Goal: Task Accomplishment & Management: Complete application form

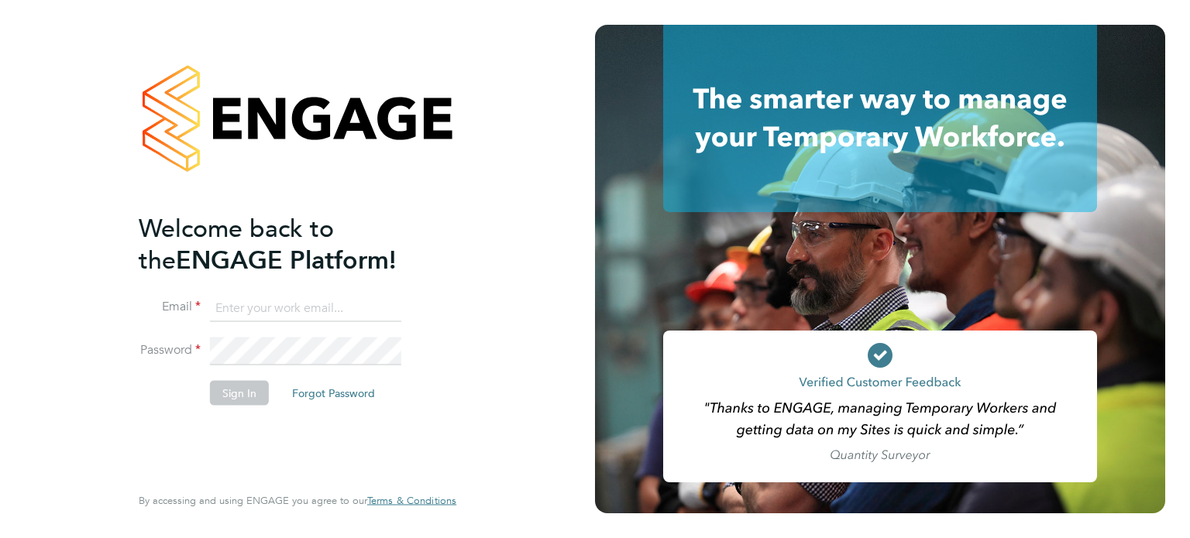
type input "kieran.trotter@randstad.co.uk"
click at [230, 401] on button "Sign In" at bounding box center [239, 392] width 59 height 25
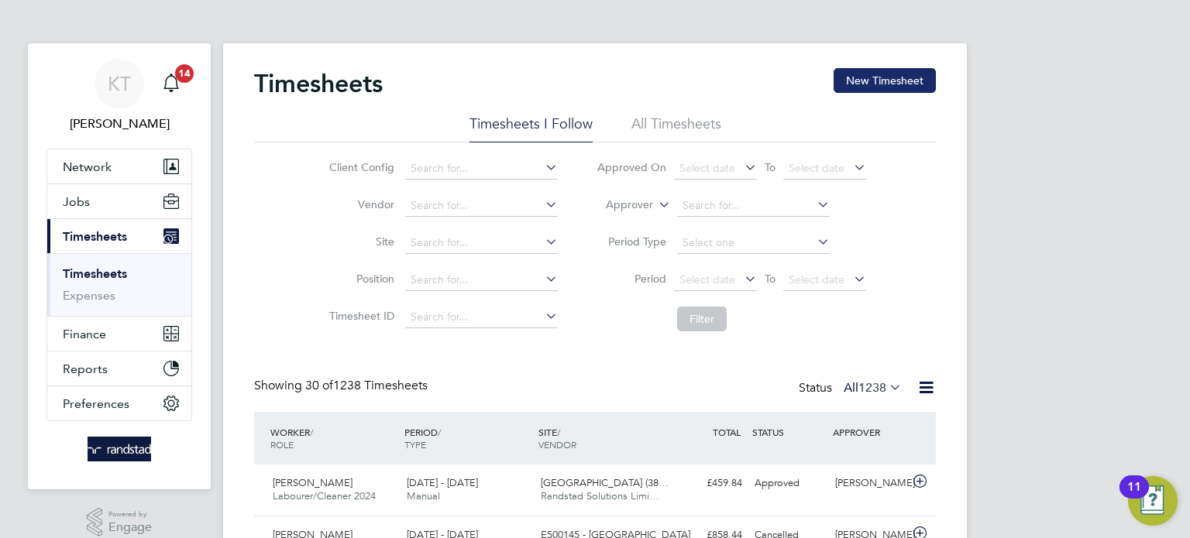
click at [903, 81] on button "New Timesheet" at bounding box center [885, 80] width 102 height 25
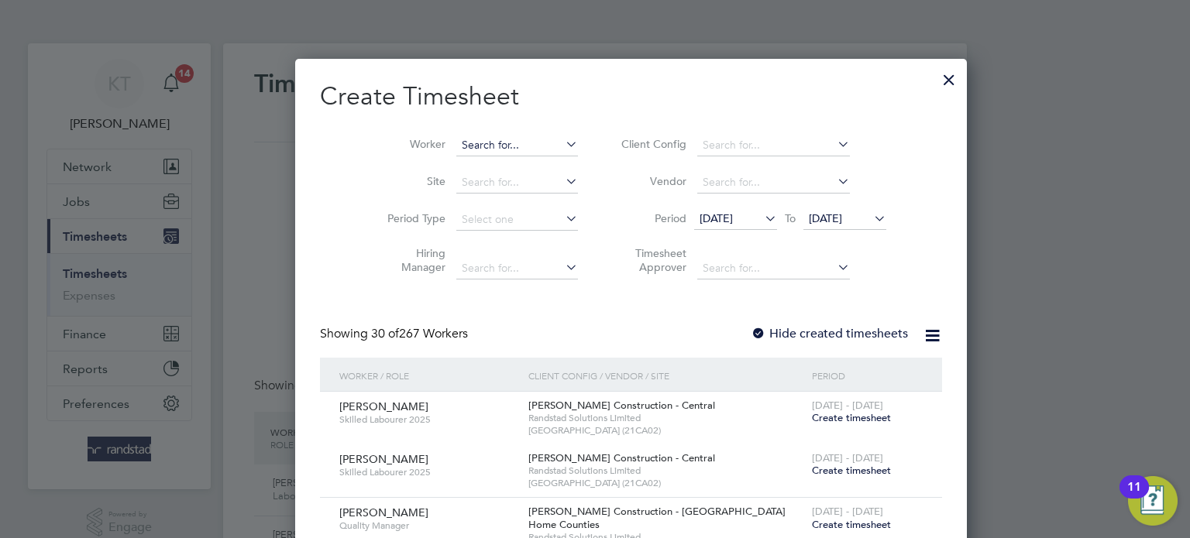
click at [456, 150] on input at bounding box center [517, 146] width 122 height 22
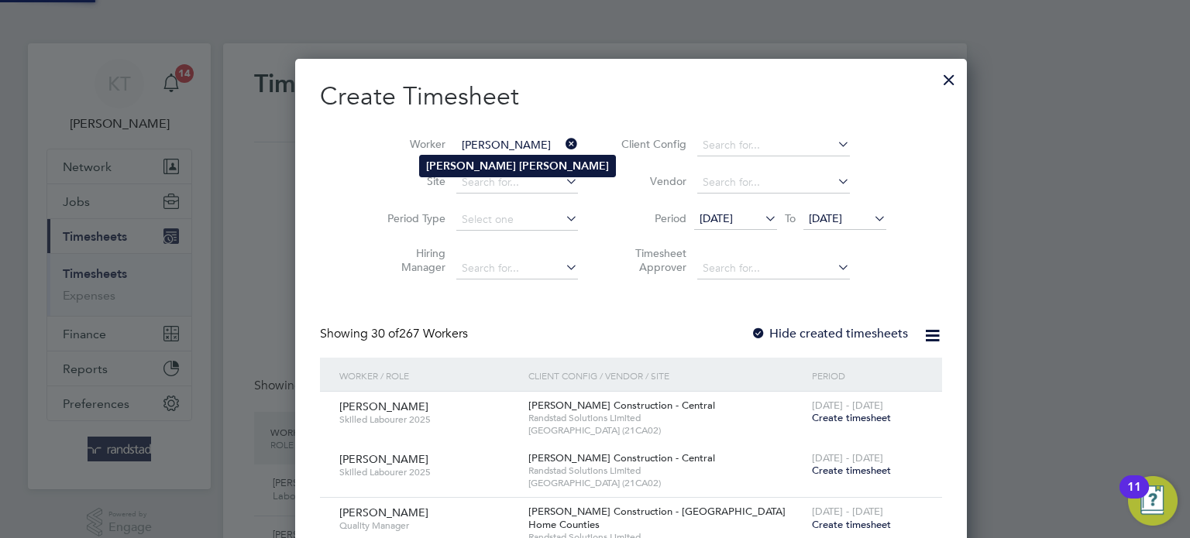
click at [439, 163] on b "[PERSON_NAME]" at bounding box center [471, 166] width 90 height 13
type input "[PERSON_NAME]"
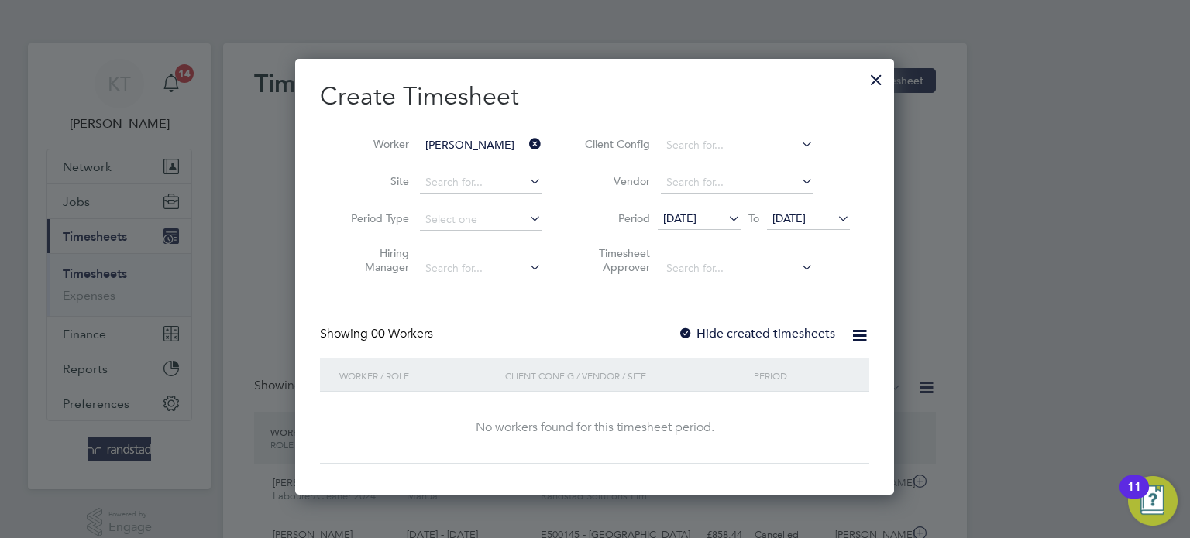
click at [688, 331] on div at bounding box center [685, 334] width 15 height 15
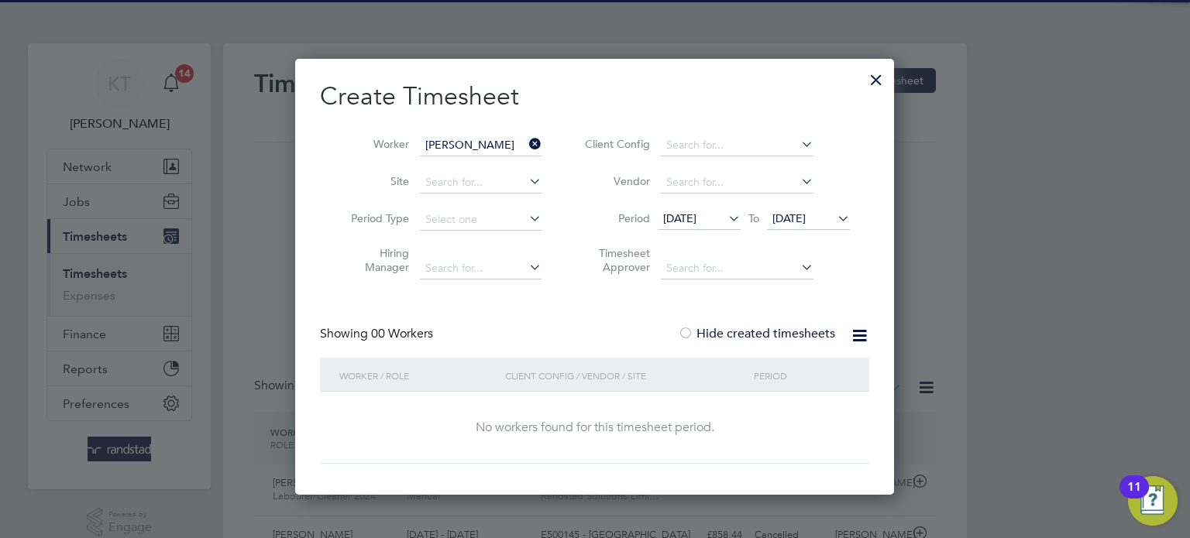
click at [806, 215] on span "[DATE]" at bounding box center [788, 219] width 33 height 14
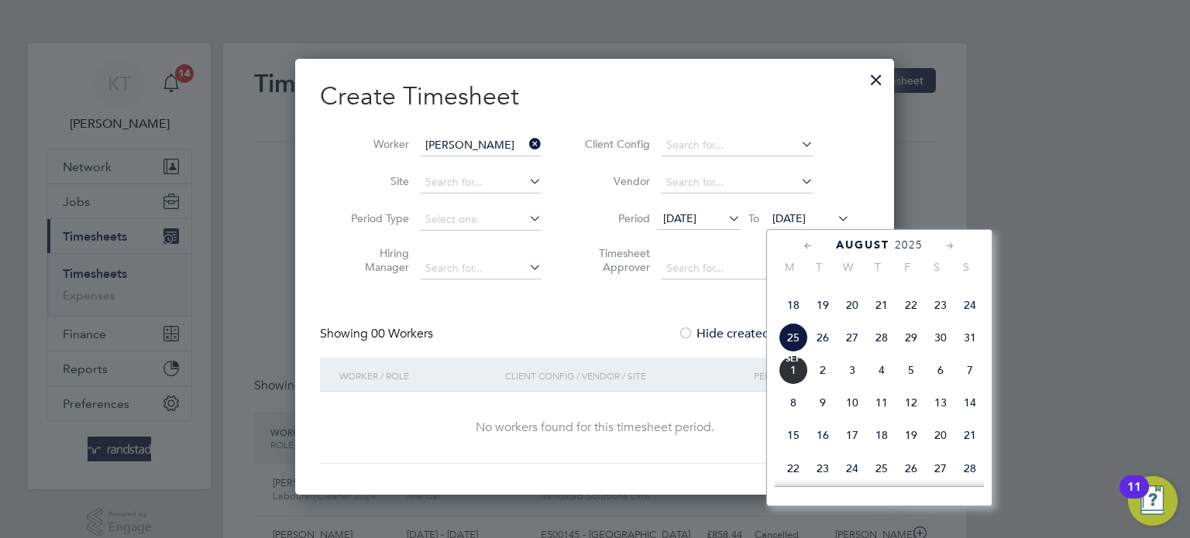
click at [824, 353] on span "26" at bounding box center [822, 337] width 29 height 29
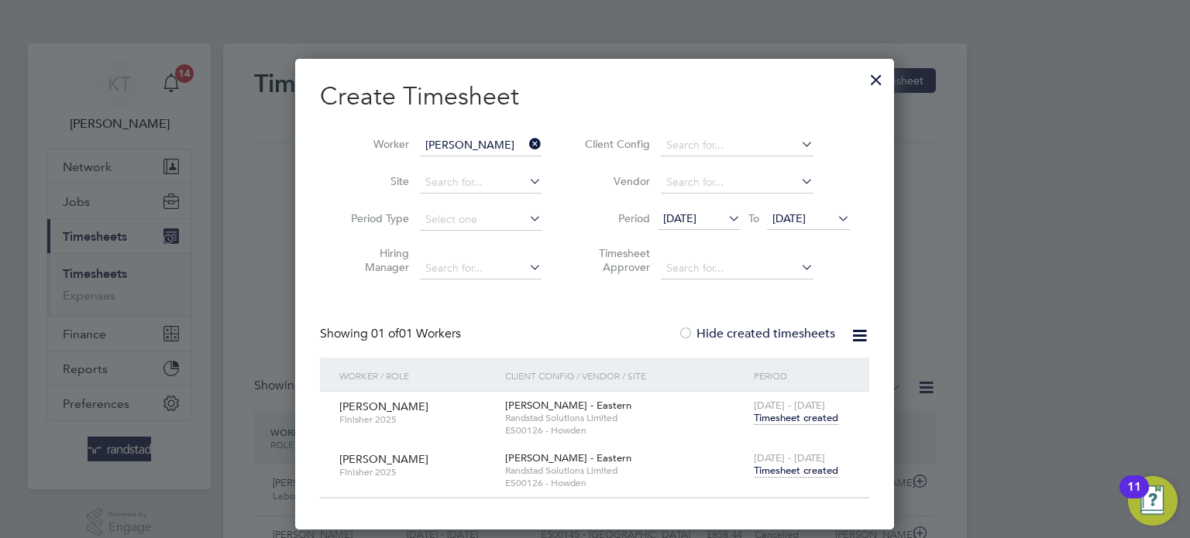
click at [826, 475] on span "Timesheet created" at bounding box center [796, 471] width 84 height 14
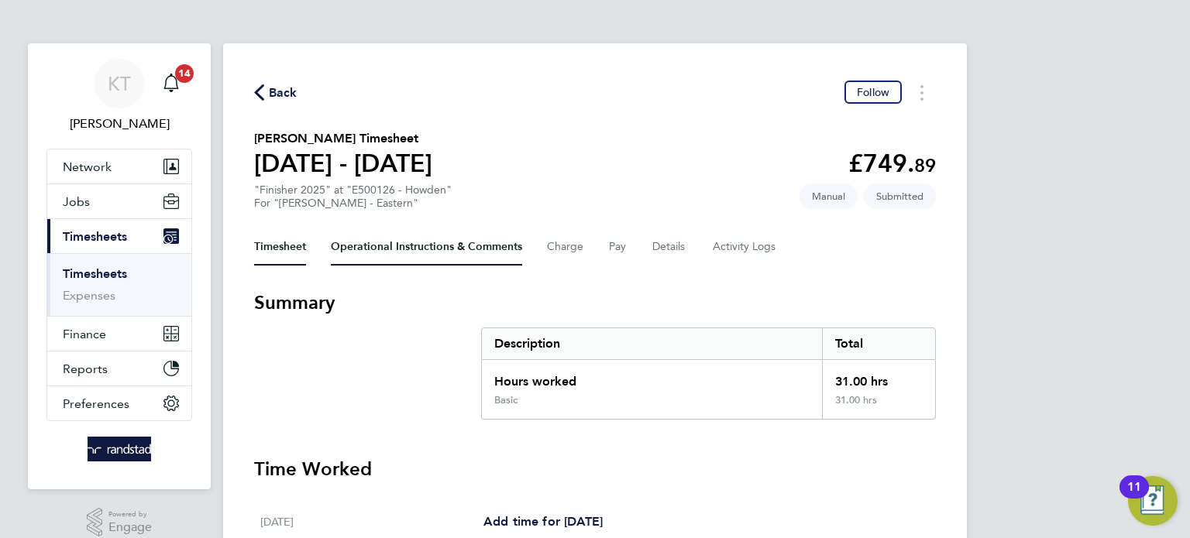
drag, startPoint x: 464, startPoint y: 250, endPoint x: 595, endPoint y: 256, distance: 131.1
click at [463, 251] on Comments-tab "Operational Instructions & Comments" at bounding box center [426, 247] width 191 height 37
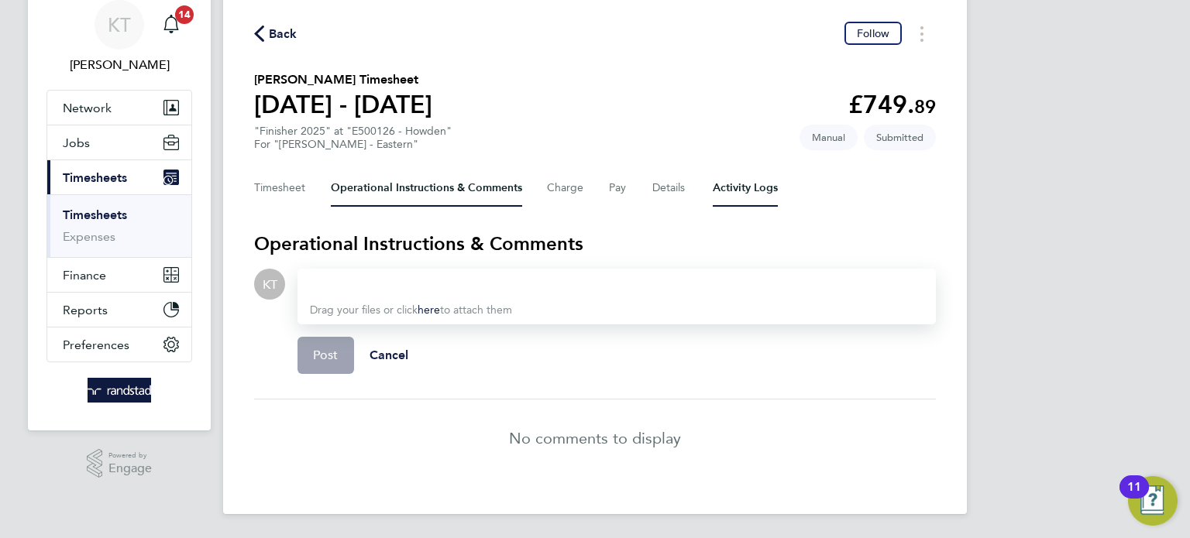
drag, startPoint x: 735, startPoint y: 186, endPoint x: 666, endPoint y: 193, distance: 69.3
click at [735, 187] on Logs-tab "Activity Logs" at bounding box center [745, 188] width 65 height 37
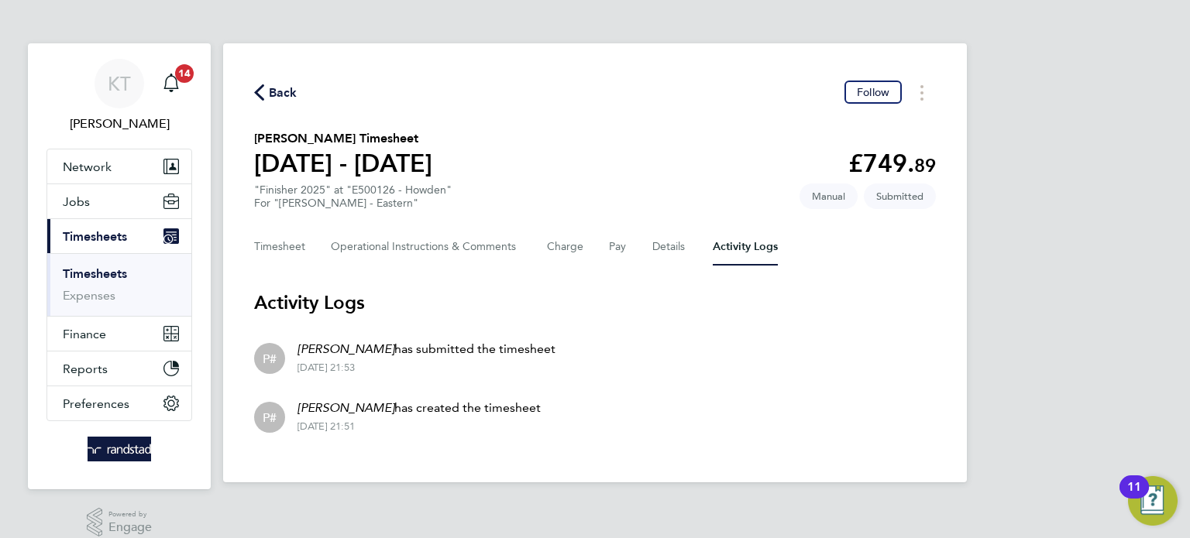
click at [282, 89] on span "Back" at bounding box center [283, 93] width 29 height 19
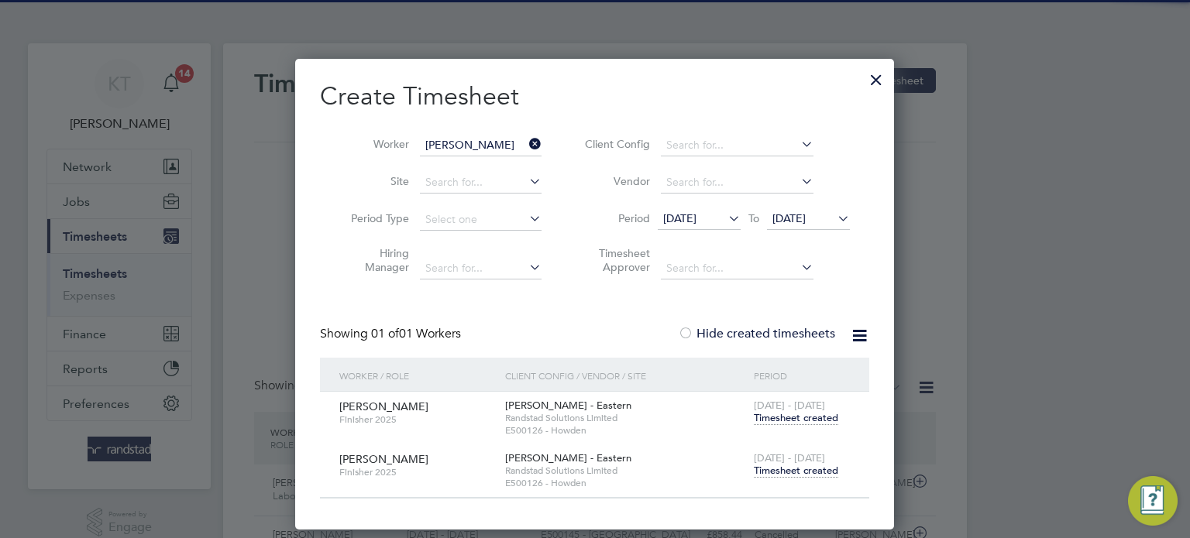
click at [813, 420] on span "Timesheet created" at bounding box center [796, 418] width 84 height 14
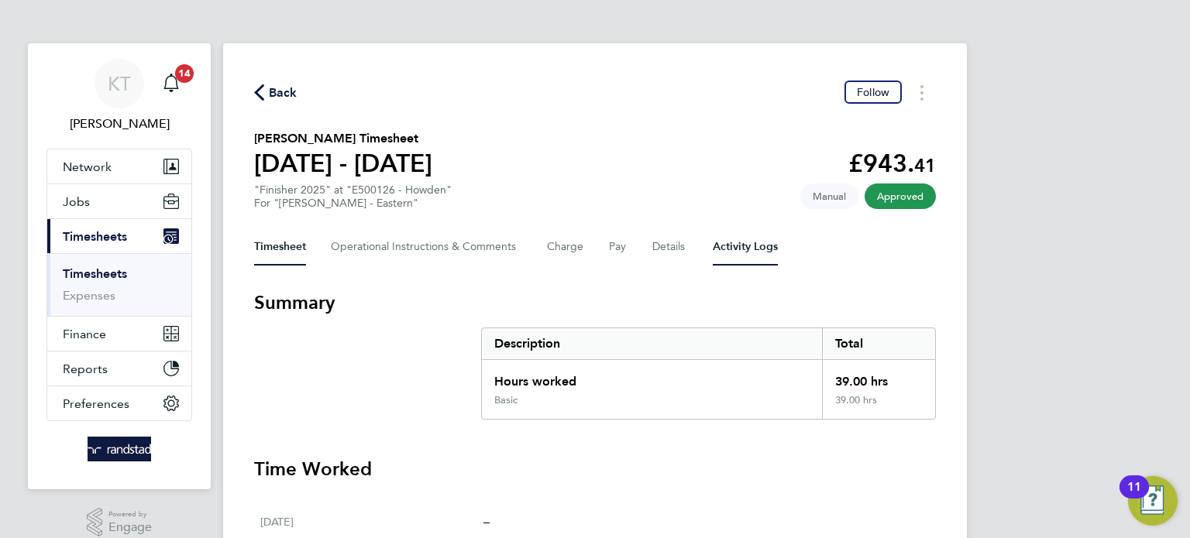
click at [725, 239] on Logs-tab "Activity Logs" at bounding box center [745, 247] width 65 height 37
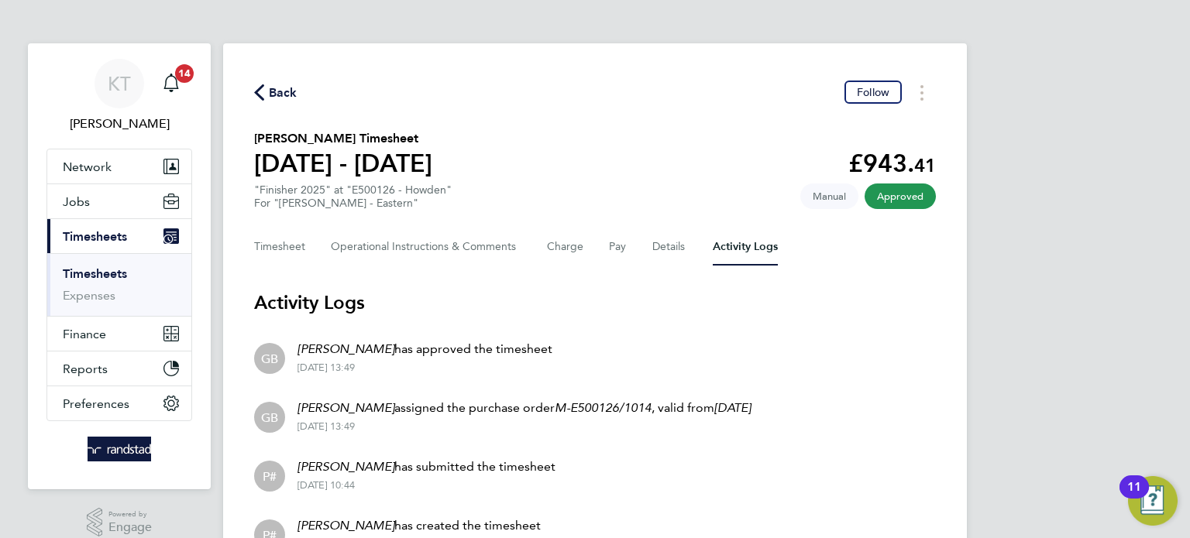
click at [749, 437] on li "GB [PERSON_NAME] assigned the purchase order M-E500126/1014 , valid from [DATE]…" at bounding box center [595, 416] width 682 height 59
drag, startPoint x: 115, startPoint y: 277, endPoint x: 207, endPoint y: 212, distance: 111.8
click at [115, 277] on link "Timesheets" at bounding box center [95, 274] width 64 height 15
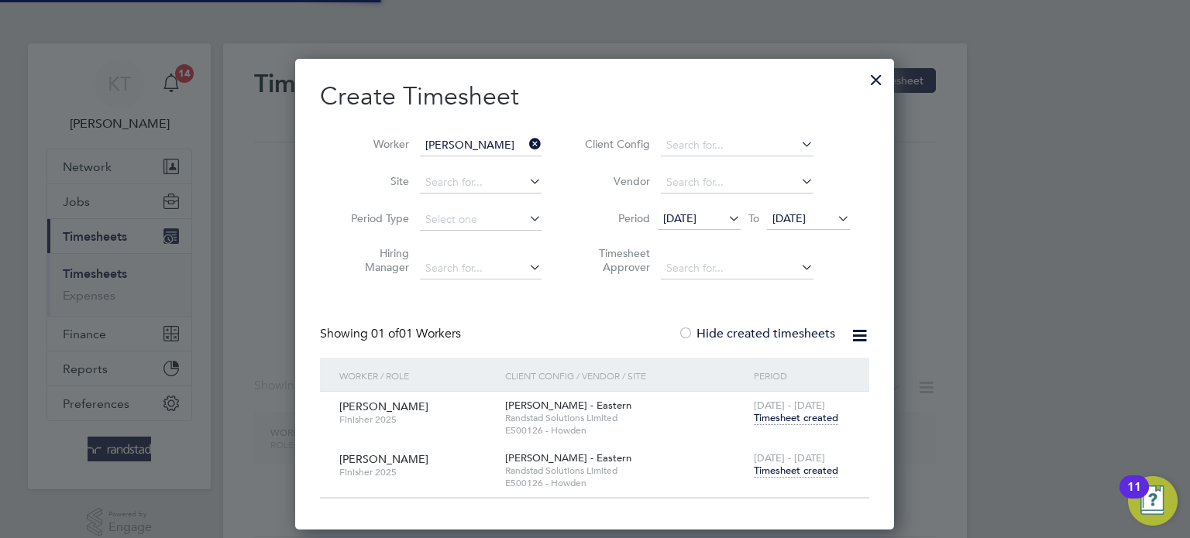
scroll to position [470, 600]
click at [526, 143] on icon at bounding box center [526, 144] width 0 height 22
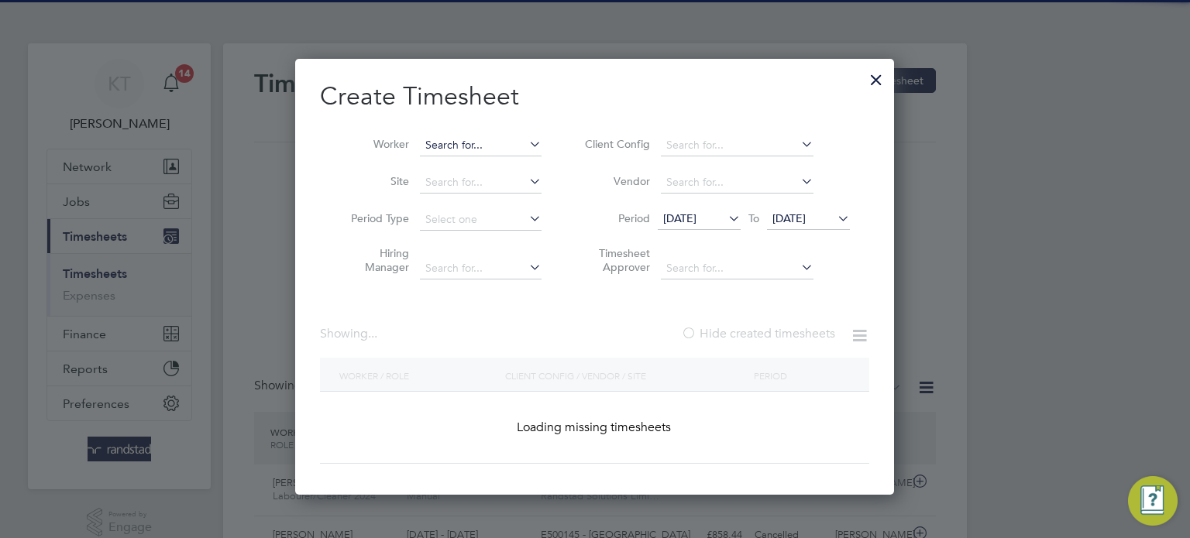
click at [489, 148] on input at bounding box center [481, 146] width 122 height 22
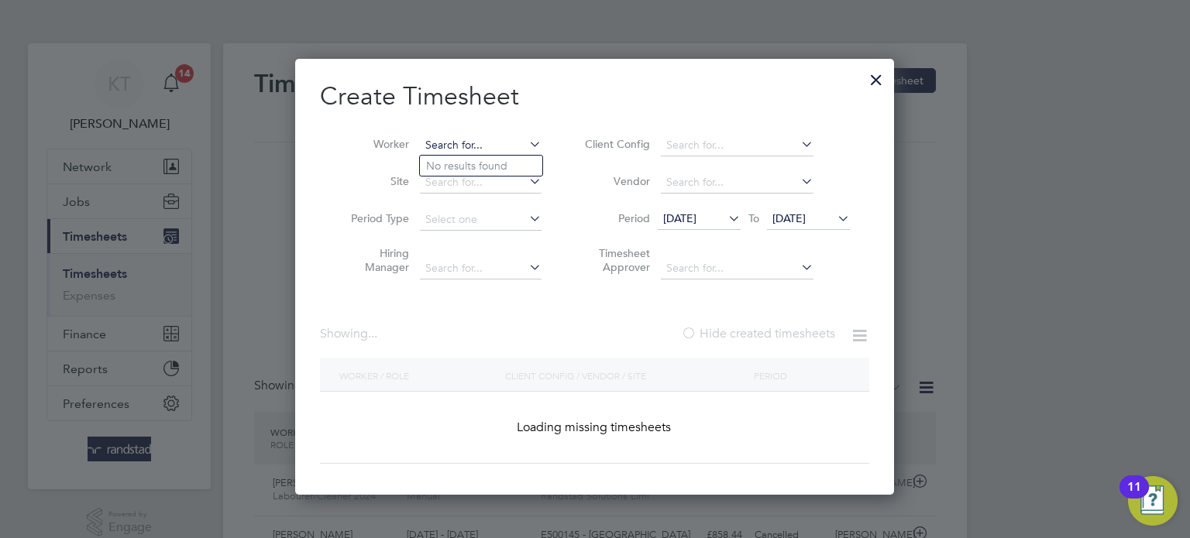
scroll to position [39, 135]
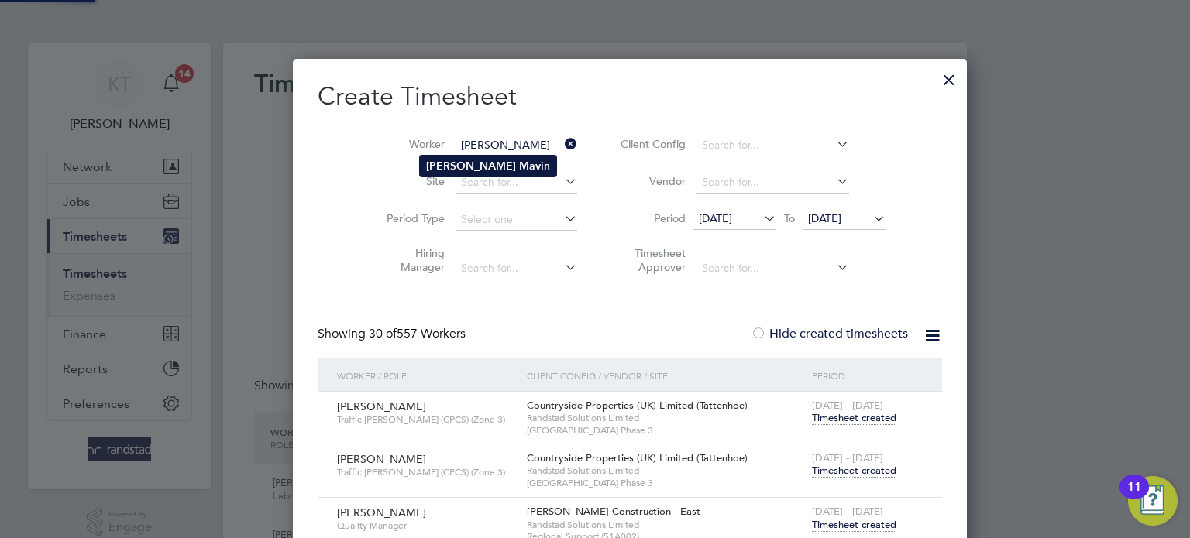
click at [519, 165] on b "Mavin" at bounding box center [534, 166] width 31 height 13
type input "[PERSON_NAME]"
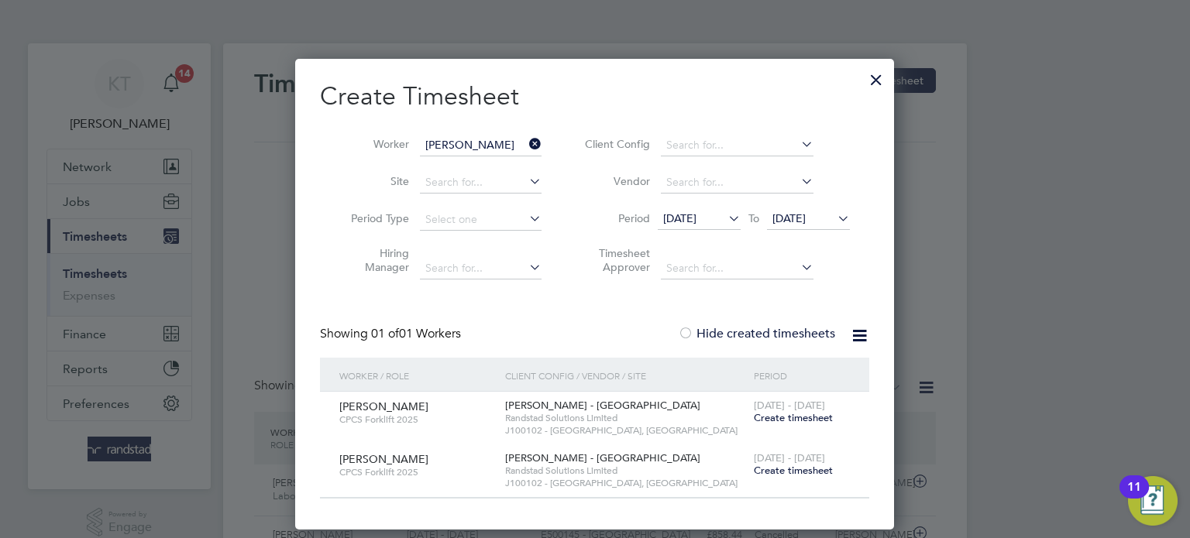
click at [794, 415] on span "Create timesheet" at bounding box center [793, 417] width 79 height 13
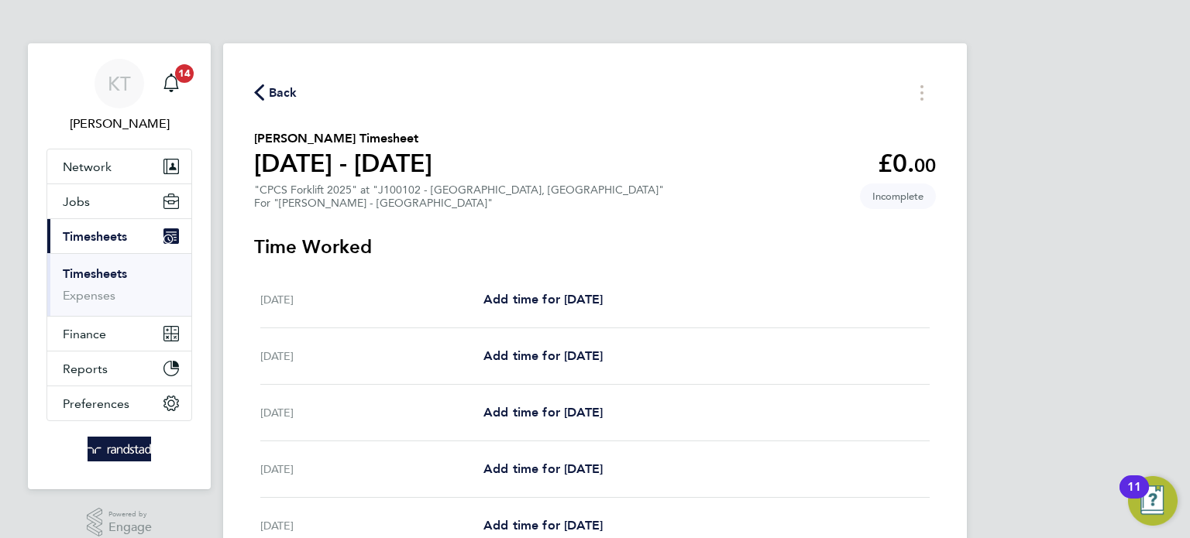
click at [92, 274] on link "Timesheets" at bounding box center [95, 274] width 64 height 15
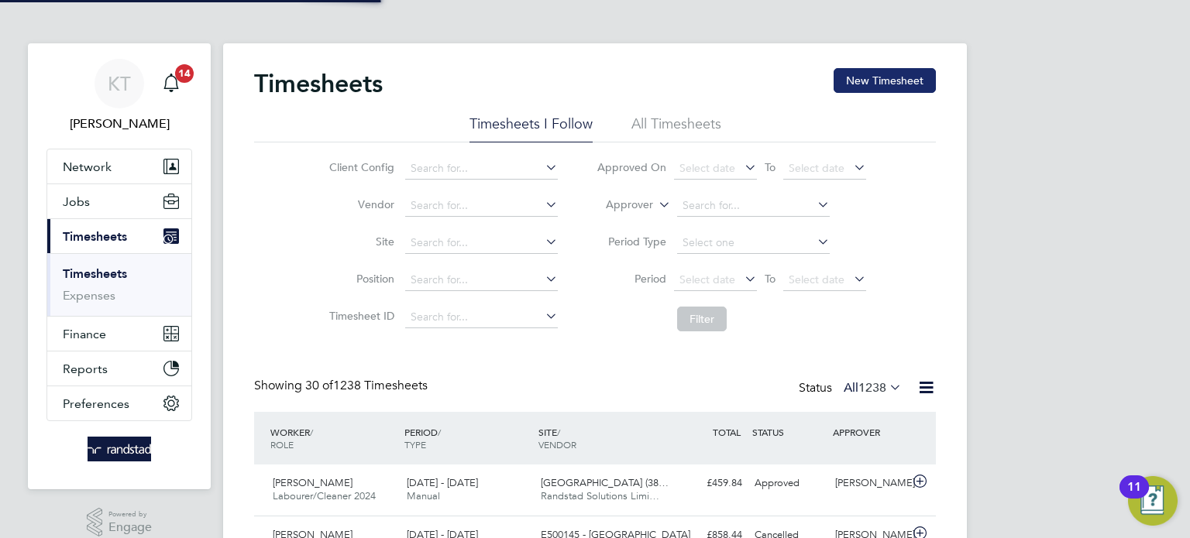
click at [866, 78] on button "New Timesheet" at bounding box center [885, 80] width 102 height 25
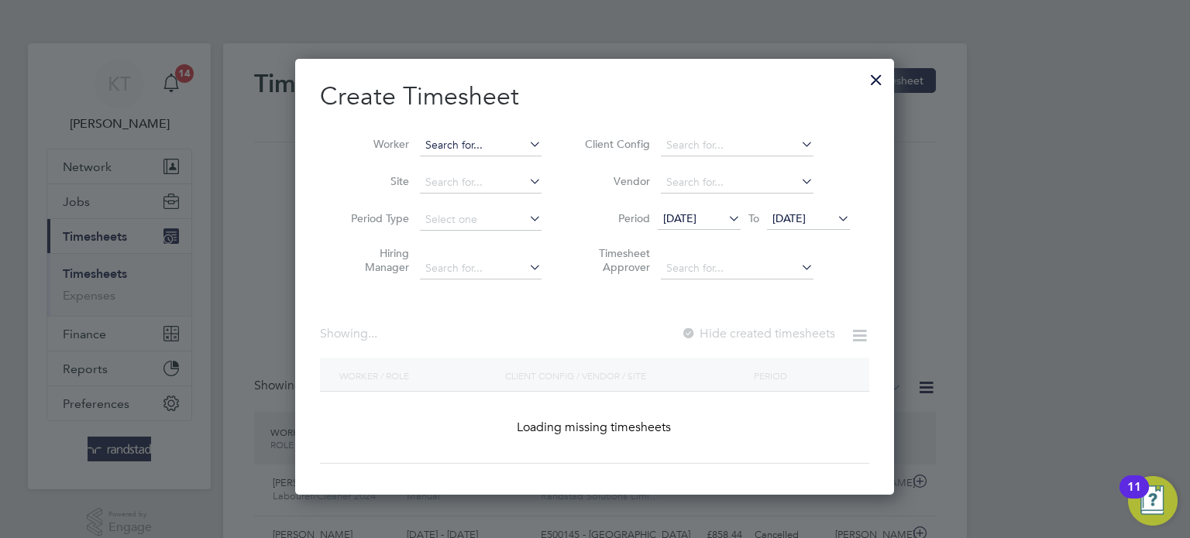
click at [492, 140] on input at bounding box center [481, 146] width 122 height 22
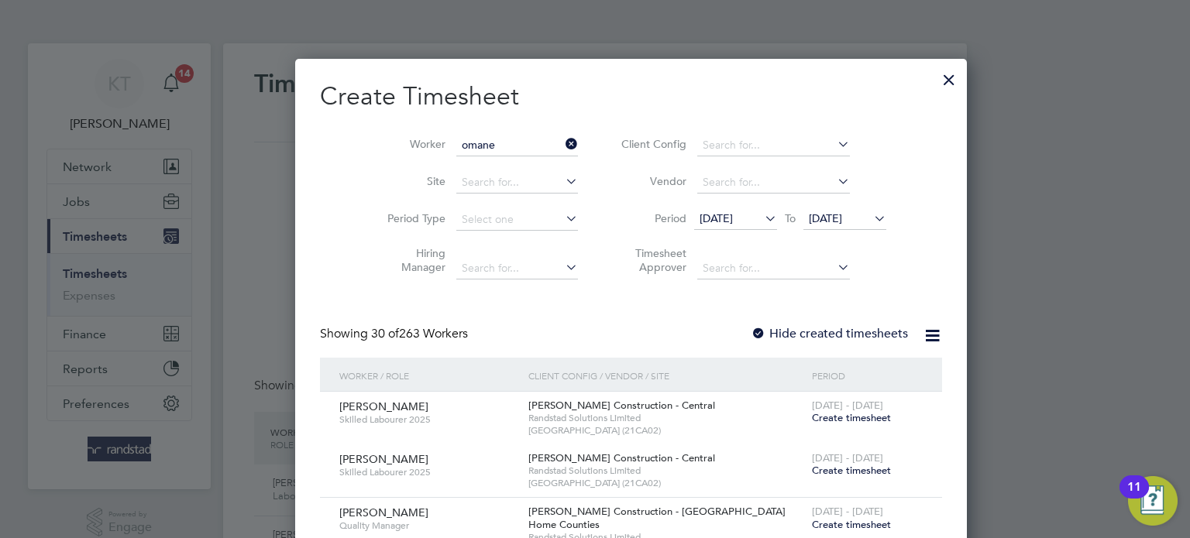
click at [487, 160] on li "[PERSON_NAME]" at bounding box center [489, 166] width 139 height 21
type input "[PERSON_NAME]"
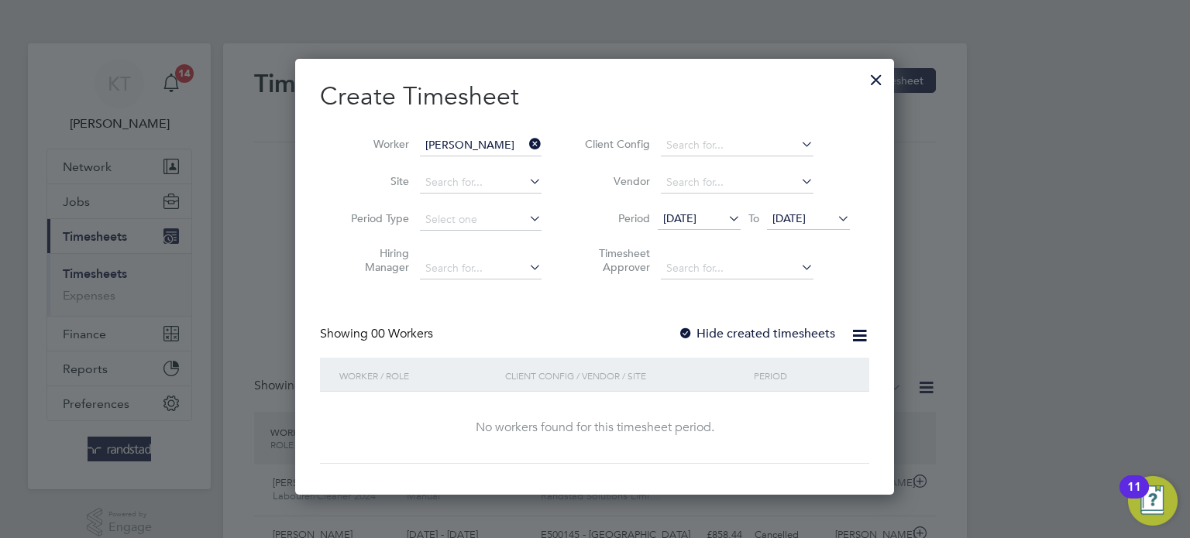
click at [807, 335] on label "Hide created timesheets" at bounding box center [756, 333] width 157 height 15
click at [806, 213] on span "[DATE]" at bounding box center [788, 219] width 33 height 14
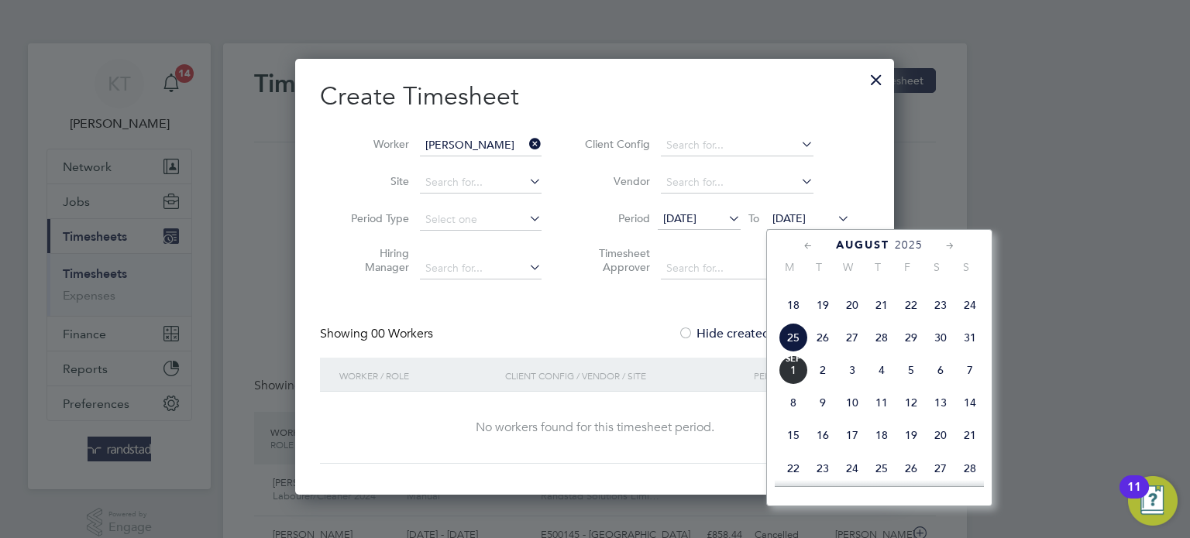
click at [831, 353] on span "26" at bounding box center [822, 337] width 29 height 29
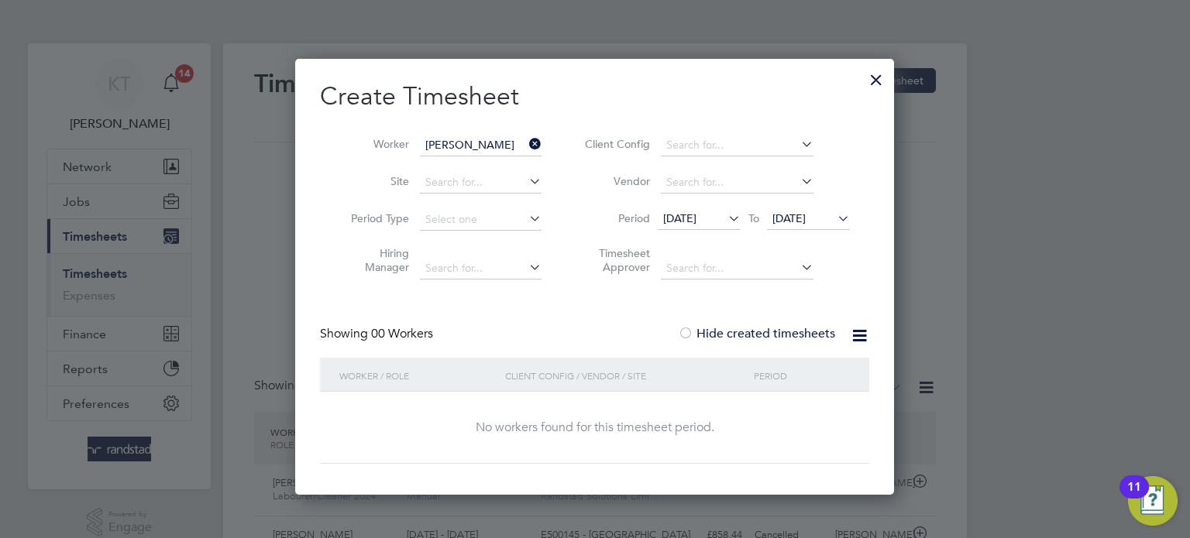
click at [697, 217] on span "[DATE]" at bounding box center [679, 219] width 33 height 14
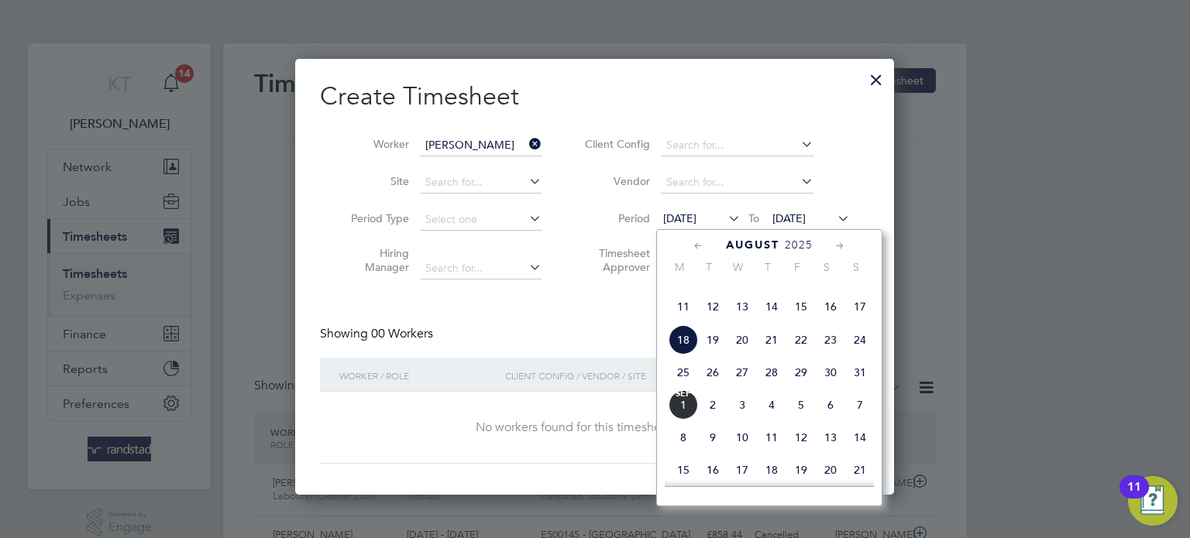
click at [683, 322] on span "11" at bounding box center [683, 306] width 29 height 29
